Goal: Task Accomplishment & Management: Use online tool/utility

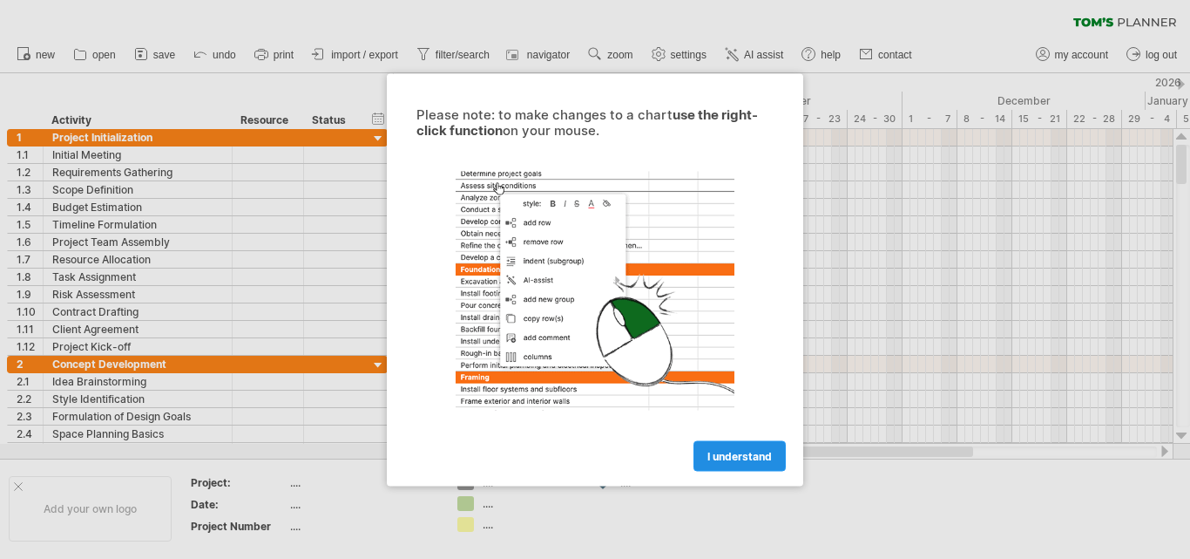
click at [745, 454] on span "I understand" at bounding box center [740, 455] width 64 height 13
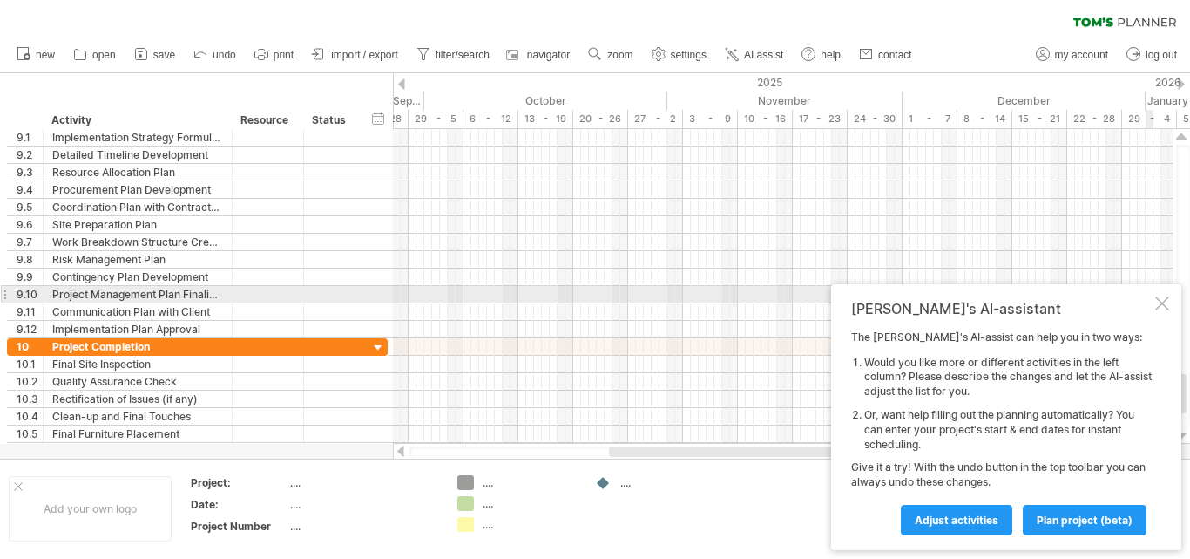
click at [1156, 300] on div at bounding box center [1163, 303] width 14 height 14
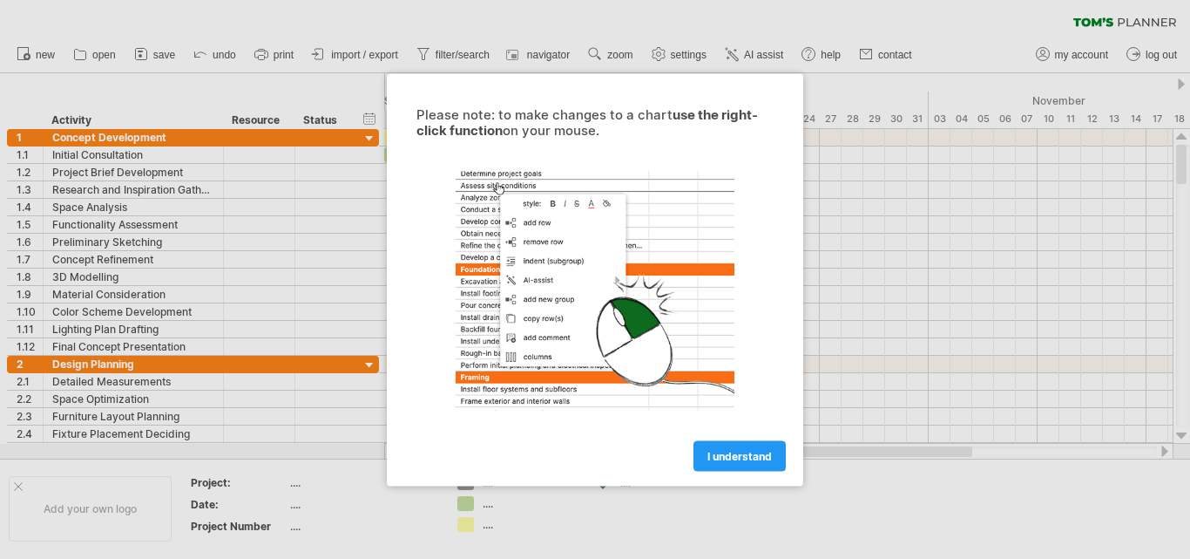
click at [730, 457] on span "I understand" at bounding box center [740, 455] width 64 height 13
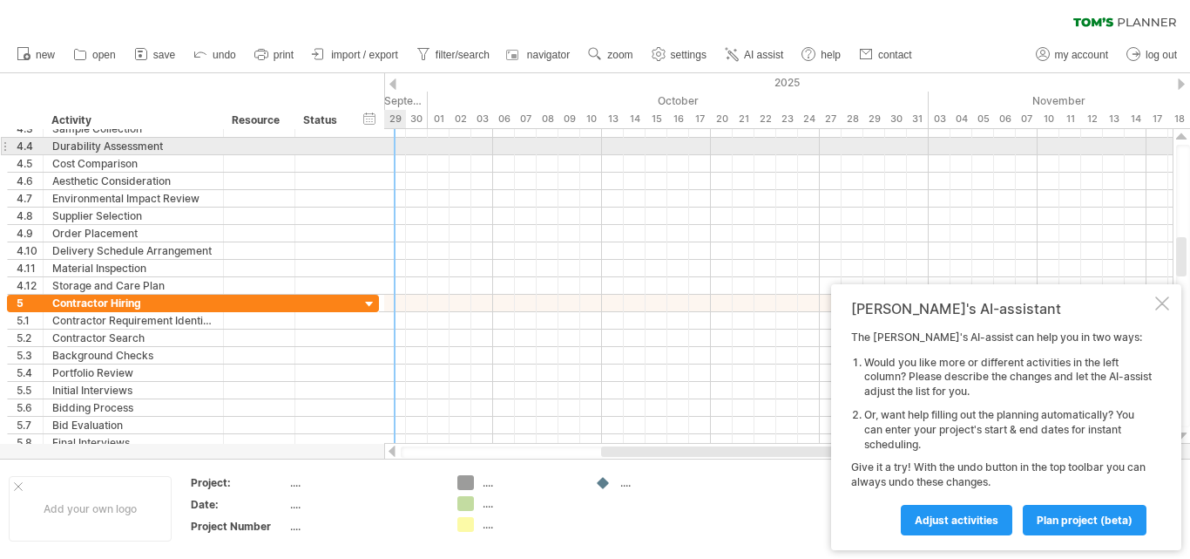
click at [388, 154] on div at bounding box center [778, 146] width 789 height 17
click at [413, 141] on div at bounding box center [778, 146] width 789 height 17
click at [468, 149] on div at bounding box center [778, 146] width 789 height 17
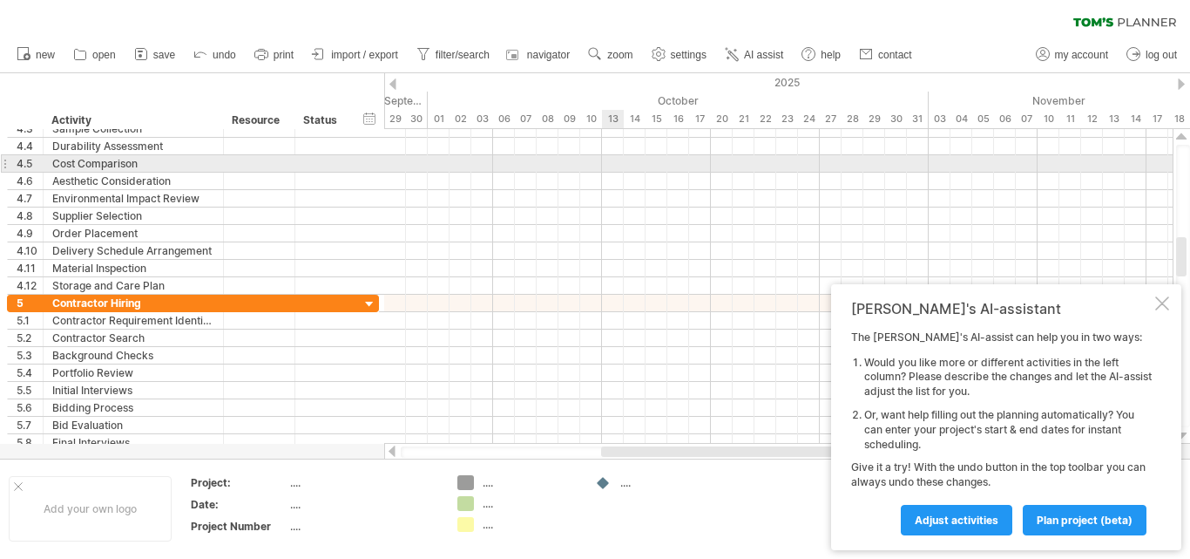
click at [614, 163] on div at bounding box center [778, 163] width 789 height 17
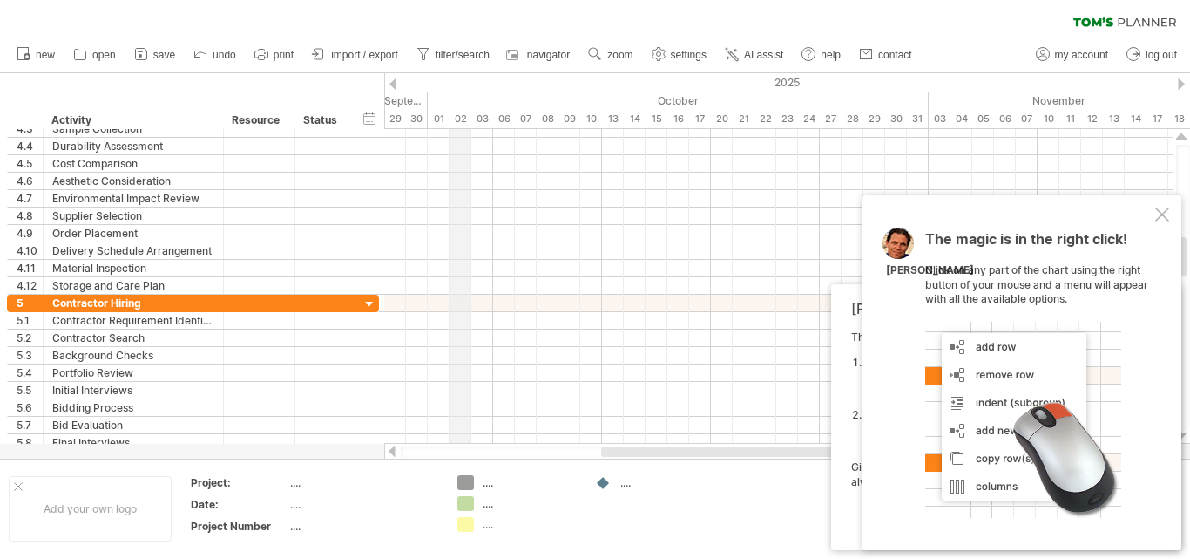
drag, startPoint x: 393, startPoint y: 81, endPoint x: 458, endPoint y: 83, distance: 64.5
click at [458, 83] on div "Trying to reach plan.tomsplanner.com Connected again... 0% clear filter new 1" at bounding box center [595, 279] width 1190 height 559
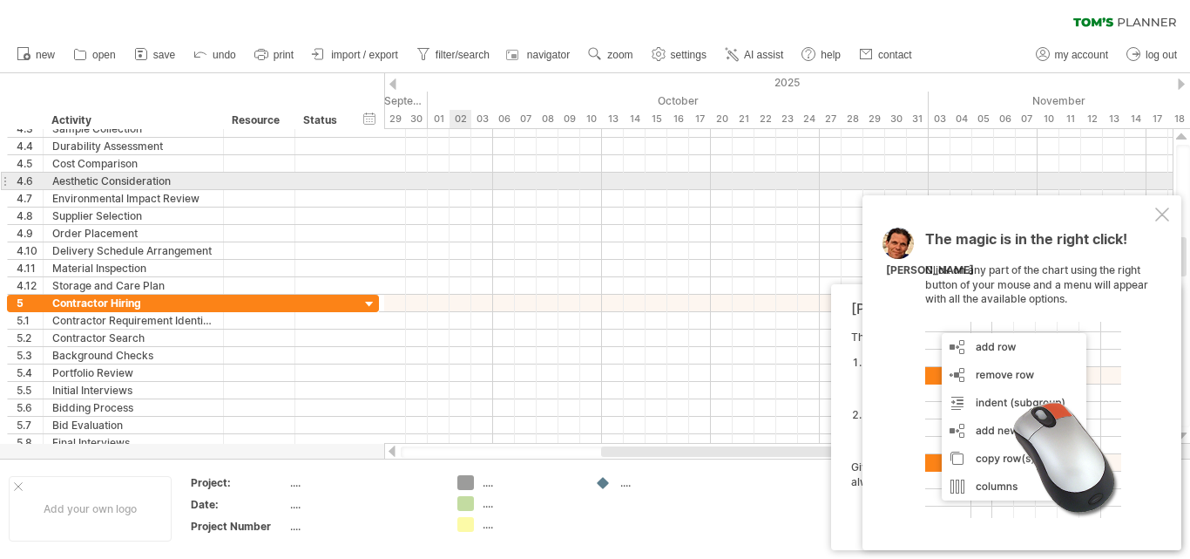
click at [452, 180] on div at bounding box center [778, 181] width 789 height 17
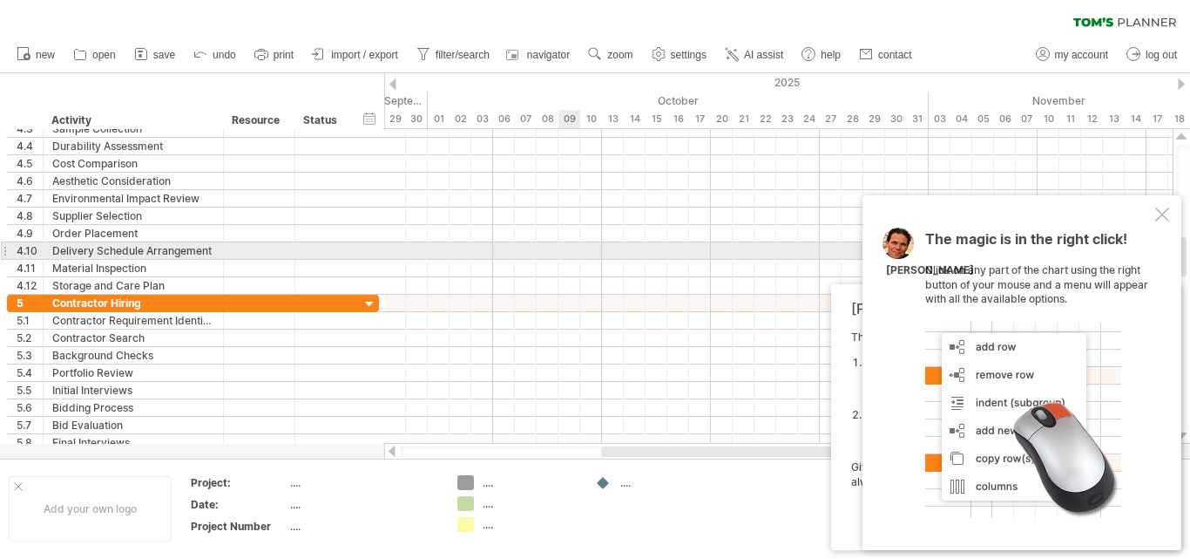
click at [574, 246] on div at bounding box center [778, 250] width 789 height 17
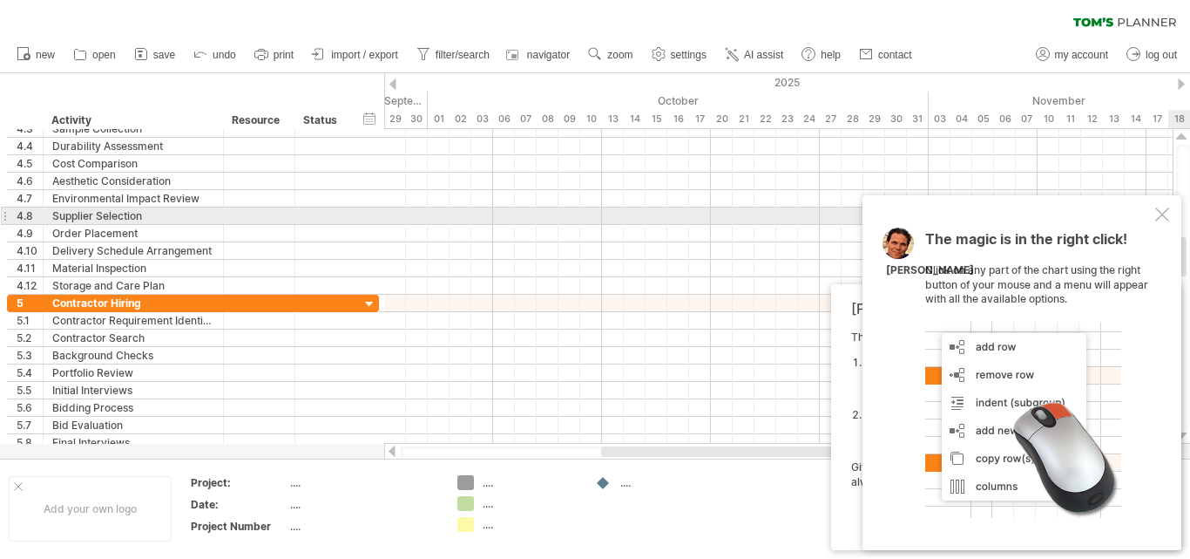
click at [1163, 215] on div at bounding box center [1163, 214] width 14 height 14
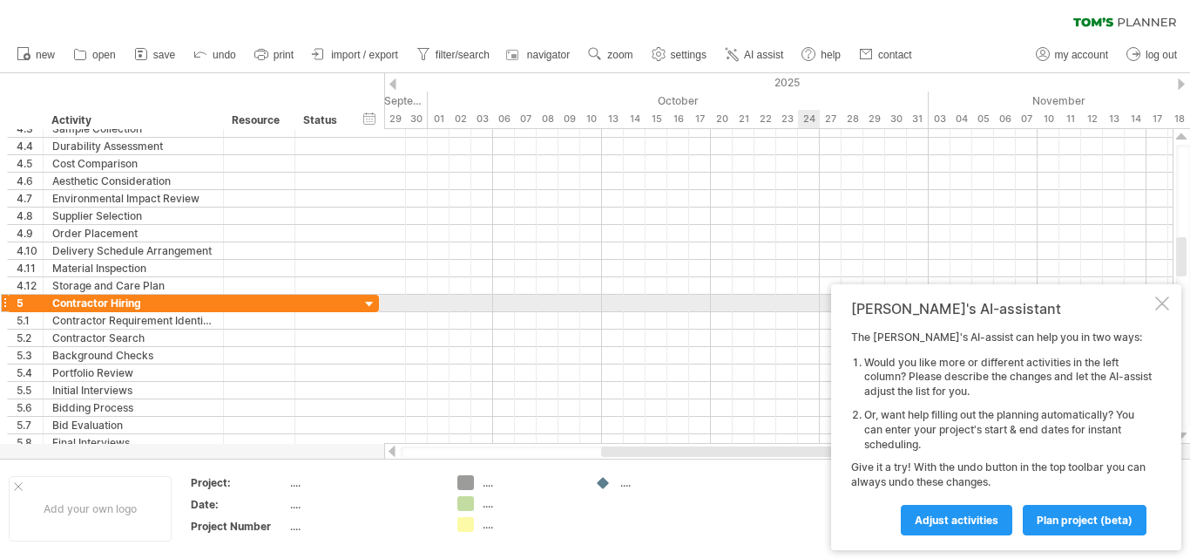
click at [1161, 305] on div at bounding box center [1163, 303] width 14 height 14
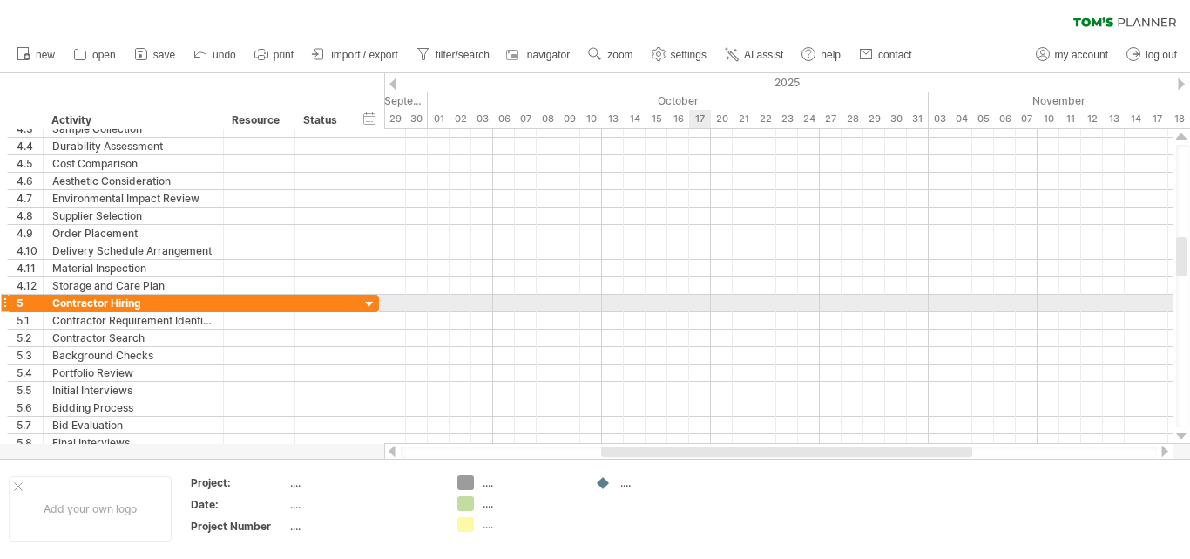
click at [698, 292] on div at bounding box center [778, 285] width 789 height 17
